Goal: Task Accomplishment & Management: Use online tool/utility

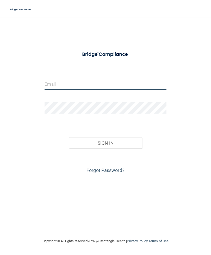
type input "[EMAIL_ADDRESS][DOMAIN_NAME]"
click at [105, 142] on button "Sign In" at bounding box center [105, 142] width 73 height 11
click at [115, 143] on button "Sign In" at bounding box center [105, 142] width 73 height 11
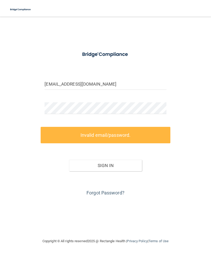
click at [114, 192] on link "Forgot Password?" at bounding box center [106, 192] width 38 height 5
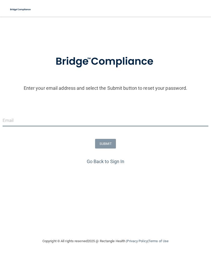
click at [102, 118] on input "email" at bounding box center [106, 120] width 206 height 12
type input "[EMAIL_ADDRESS][DOMAIN_NAME]"
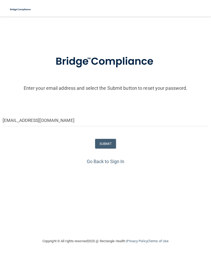
click at [107, 145] on button "SUBMIT" at bounding box center [105, 144] width 21 height 10
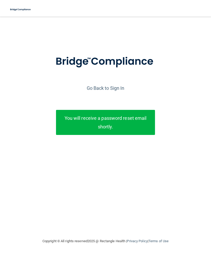
click at [117, 90] on link "Go Back to Sign In" at bounding box center [106, 87] width 38 height 5
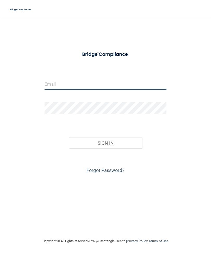
click at [103, 83] on input "email" at bounding box center [106, 84] width 122 height 12
type input "[EMAIL_ADDRESS][DOMAIN_NAME]"
click at [105, 142] on button "Sign In" at bounding box center [105, 142] width 73 height 11
click at [125, 143] on button "Sign In" at bounding box center [105, 142] width 73 height 11
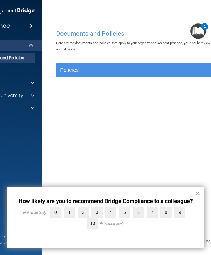
click at [69, 218] on label "1" at bounding box center [69, 211] width 11 height 11
click at [57, 208] on input "1" at bounding box center [57, 208] width 0 height 0
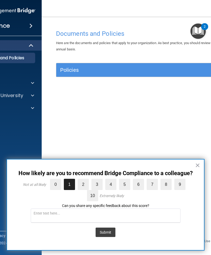
click at [197, 166] on button "×" at bounding box center [197, 165] width 5 height 8
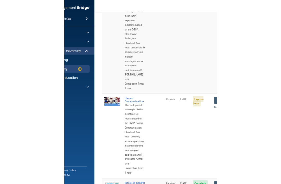
scroll to position [84, 0]
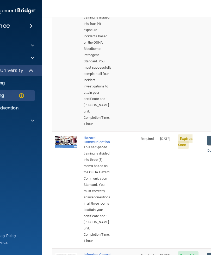
click at [188, 134] on span "Expires Soon" at bounding box center [185, 141] width 15 height 15
click at [91, 136] on div "Hazard Communication" at bounding box center [98, 140] width 28 height 8
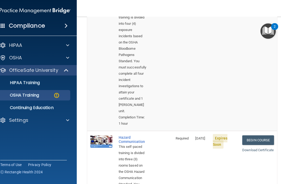
click at [211, 136] on link "Begin Course" at bounding box center [259, 141] width 32 height 10
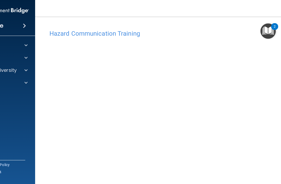
click at [211, 34] on img "Open Resource Center, 2 new notifications" at bounding box center [268, 30] width 15 height 15
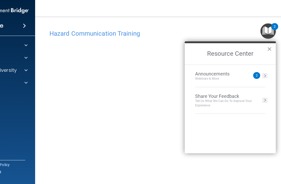
click at [211, 51] on button "×" at bounding box center [269, 49] width 5 height 8
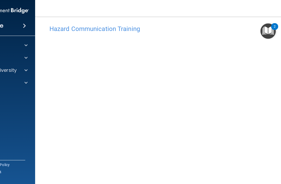
scroll to position [9, 0]
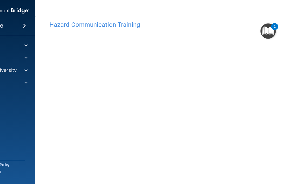
click at [211, 30] on img "Open Resource Center, 2 new notifications" at bounding box center [268, 30] width 15 height 15
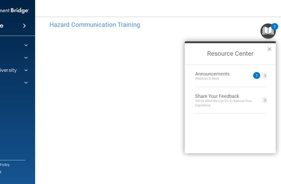
click at [211, 52] on button "×" at bounding box center [269, 49] width 5 height 8
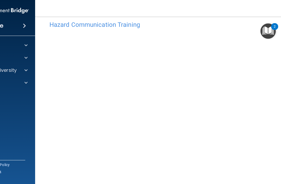
click at [171, 25] on h4 "Hazard Communication Training" at bounding box center [183, 24] width 266 height 7
click at [169, 28] on div "Hazard Communication Training" at bounding box center [183, 24] width 274 height 13
click at [166, 29] on div "Hazard Communication Training" at bounding box center [183, 24] width 274 height 13
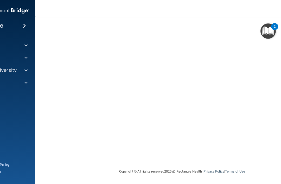
scroll to position [50, 0]
